Goal: Task Accomplishment & Management: Manage account settings

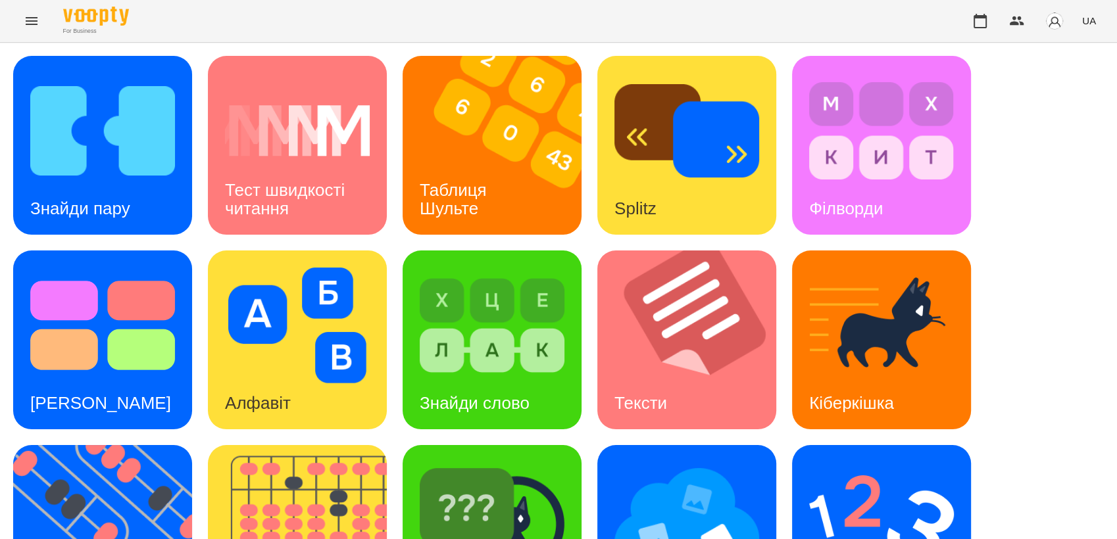
click at [32, 7] on button "Menu" at bounding box center [32, 21] width 32 height 32
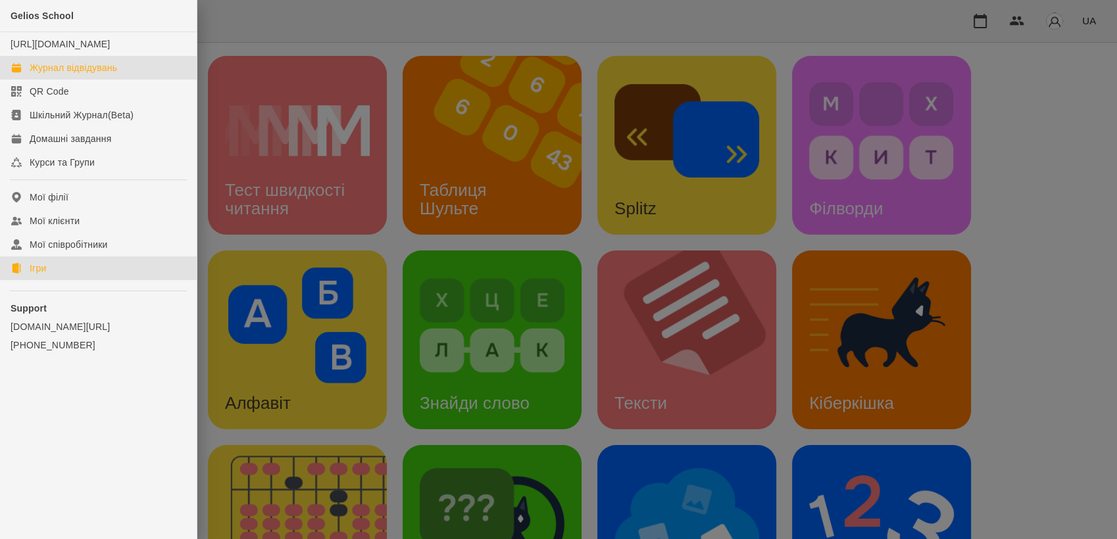
click at [65, 70] on link "Журнал відвідувань" at bounding box center [98, 68] width 197 height 24
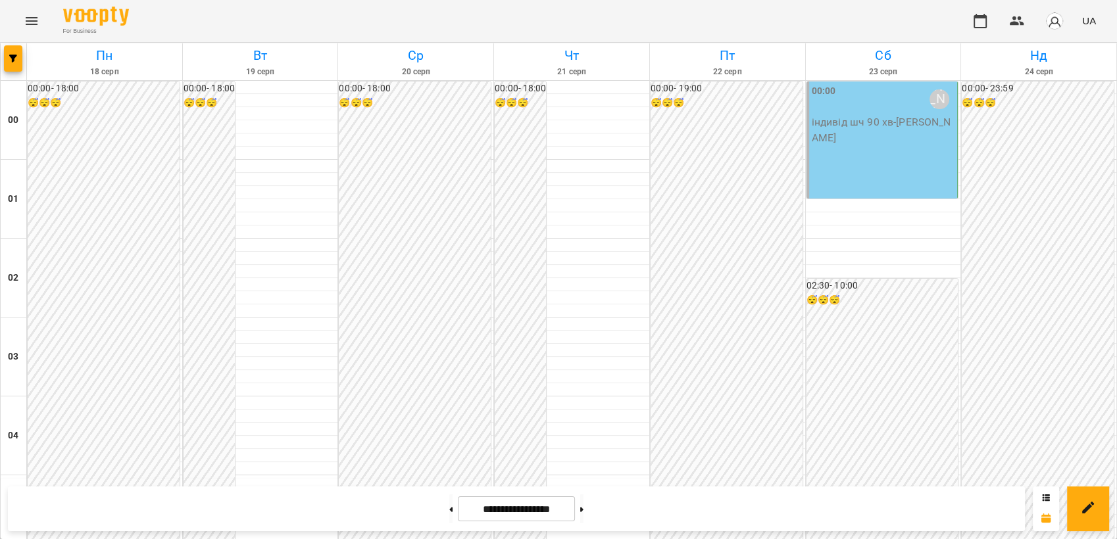
scroll to position [1349, 0]
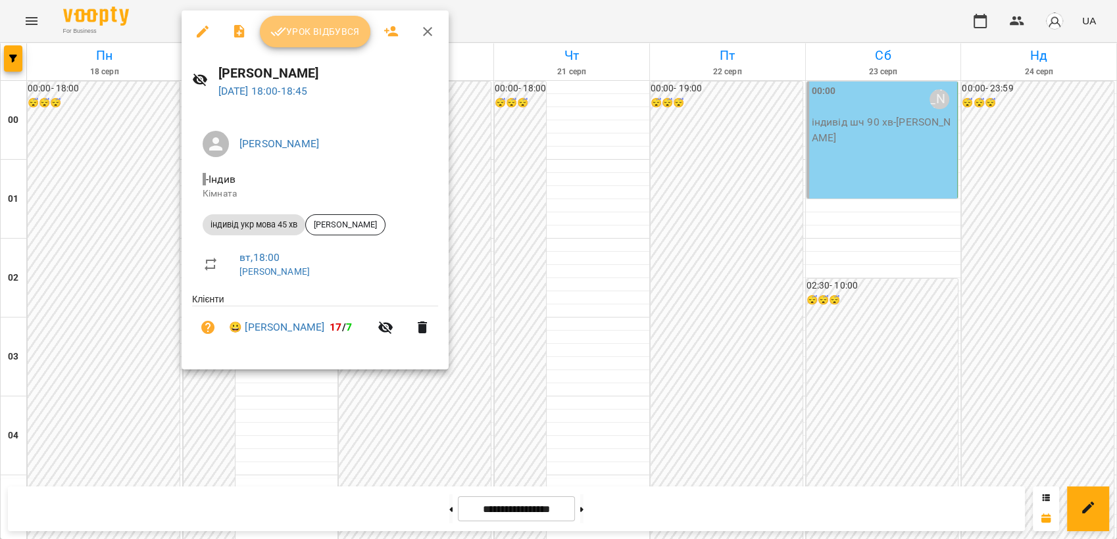
click at [297, 34] on span "Урок відбувся" at bounding box center [314, 32] width 89 height 16
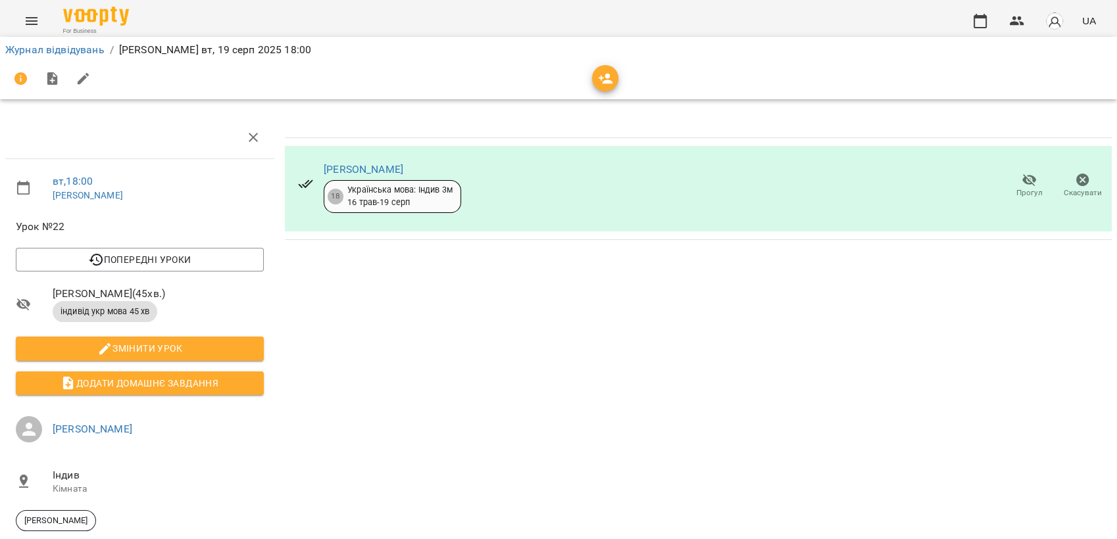
click at [499, 353] on div "[PERSON_NAME] 18 Українська мова: Індив 3м [DATE] - [DATE] Прогул Скасувати" at bounding box center [699, 360] width 838 height 499
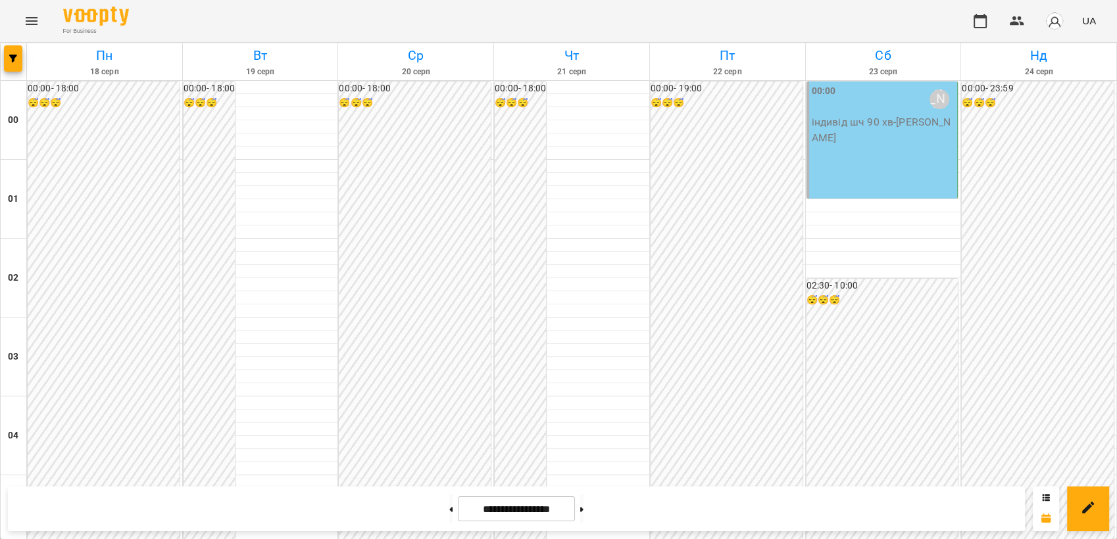
scroll to position [1171, 0]
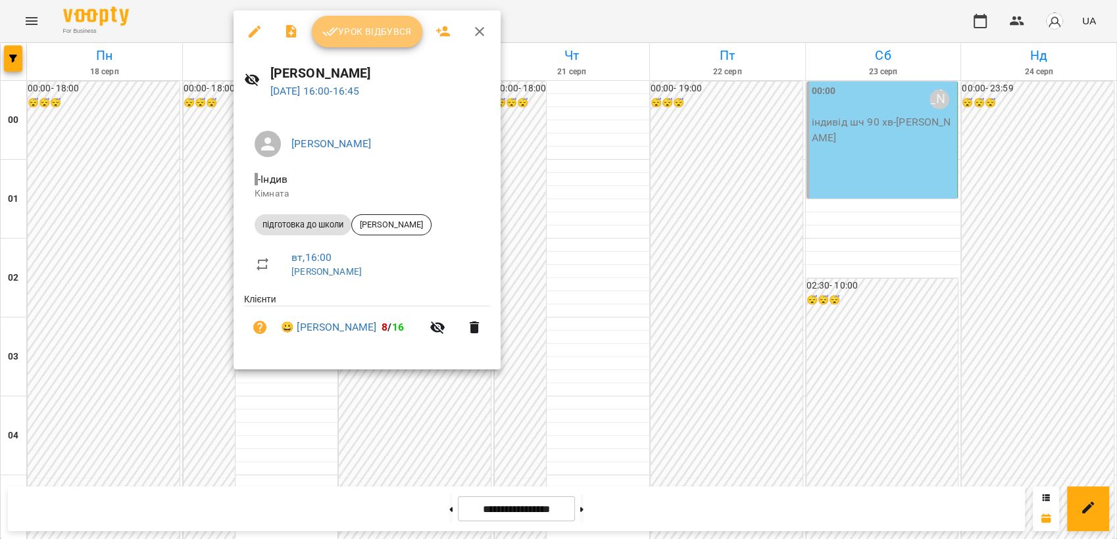
click at [366, 30] on span "Урок відбувся" at bounding box center [366, 32] width 89 height 16
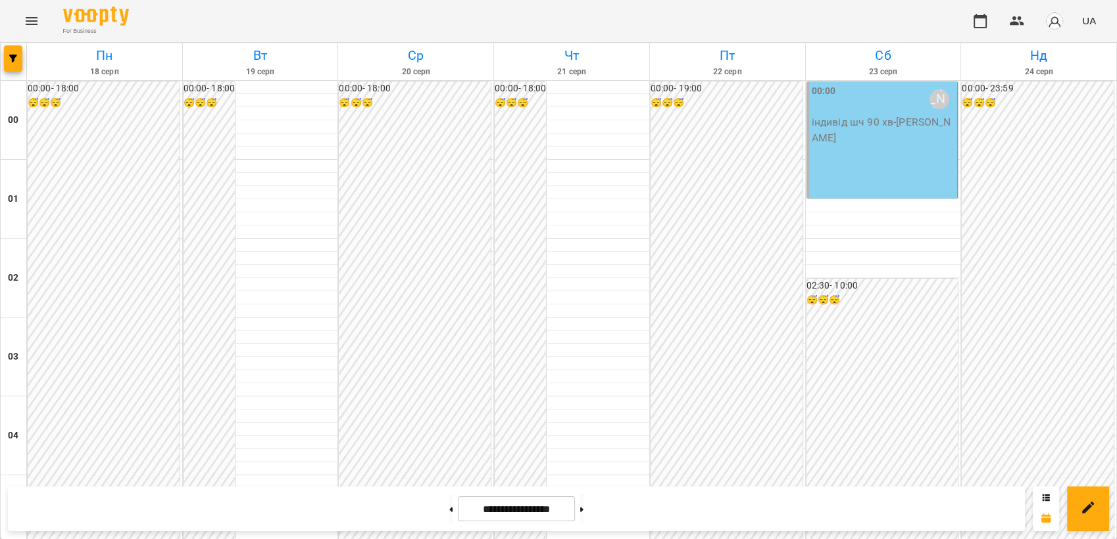
scroll to position [1353, 0]
